Goal: Entertainment & Leisure: Consume media (video, audio)

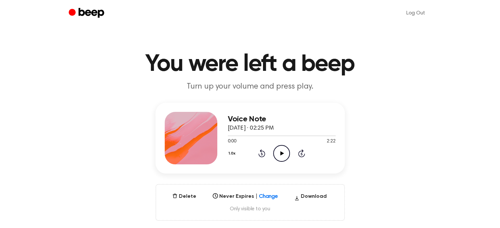
click at [281, 152] on icon at bounding box center [282, 153] width 4 height 4
click at [287, 158] on icon "Play Audio" at bounding box center [281, 153] width 17 height 17
click at [278, 152] on icon "Pause Audio" at bounding box center [281, 153] width 17 height 17
